Goal: Find specific page/section: Find specific page/section

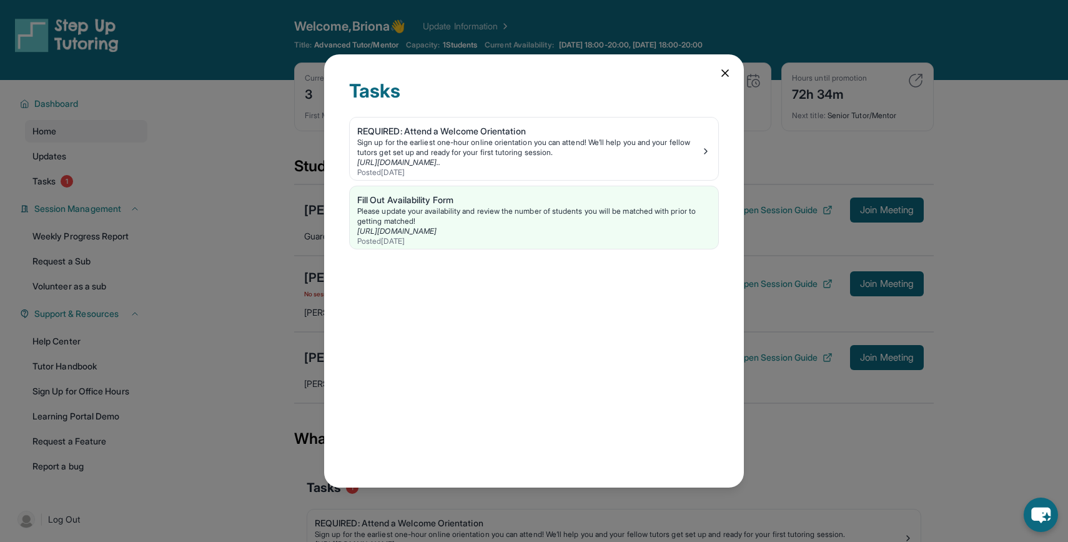
click at [730, 71] on icon at bounding box center [725, 73] width 12 height 12
